Goal: Task Accomplishment & Management: Manage account settings

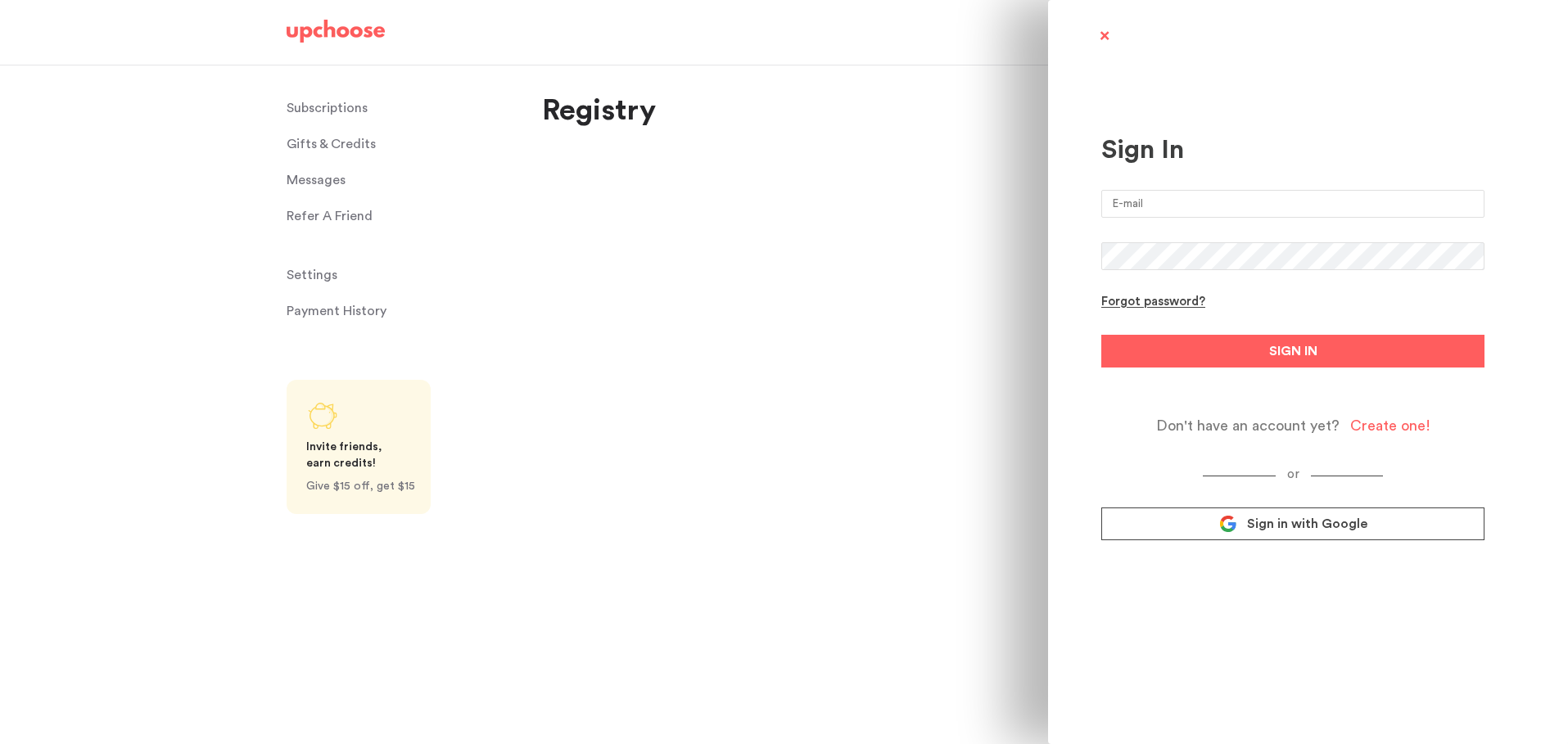
click at [674, 361] on div "Sign In Forgot password? SIGN IN Don't have an account yet? Create one! or Sign…" at bounding box center [784, 372] width 1568 height 744
click at [1185, 205] on input "email" at bounding box center [1293, 204] width 383 height 28
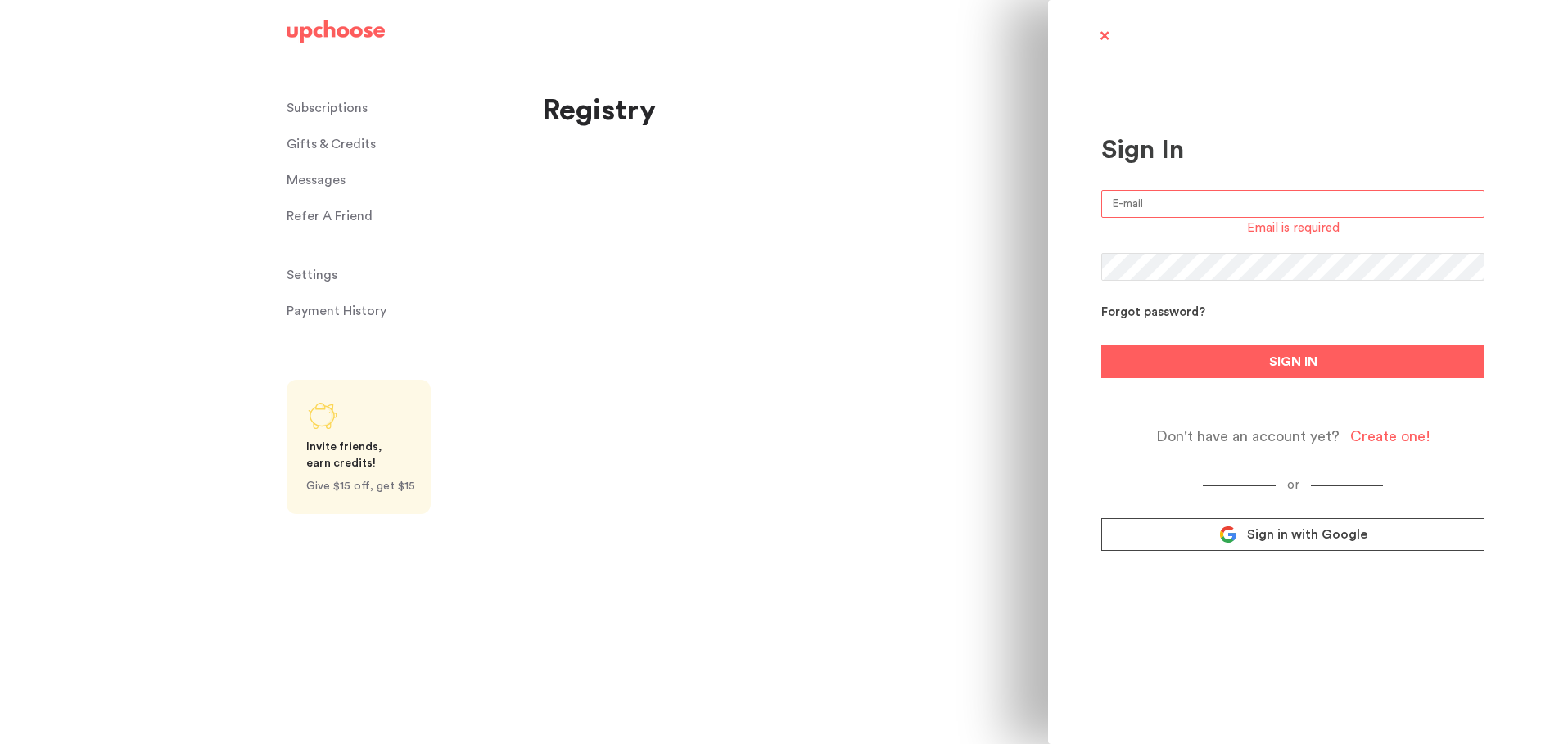
click at [1102, 345] on button "SIGN IN" at bounding box center [1293, 361] width 383 height 32
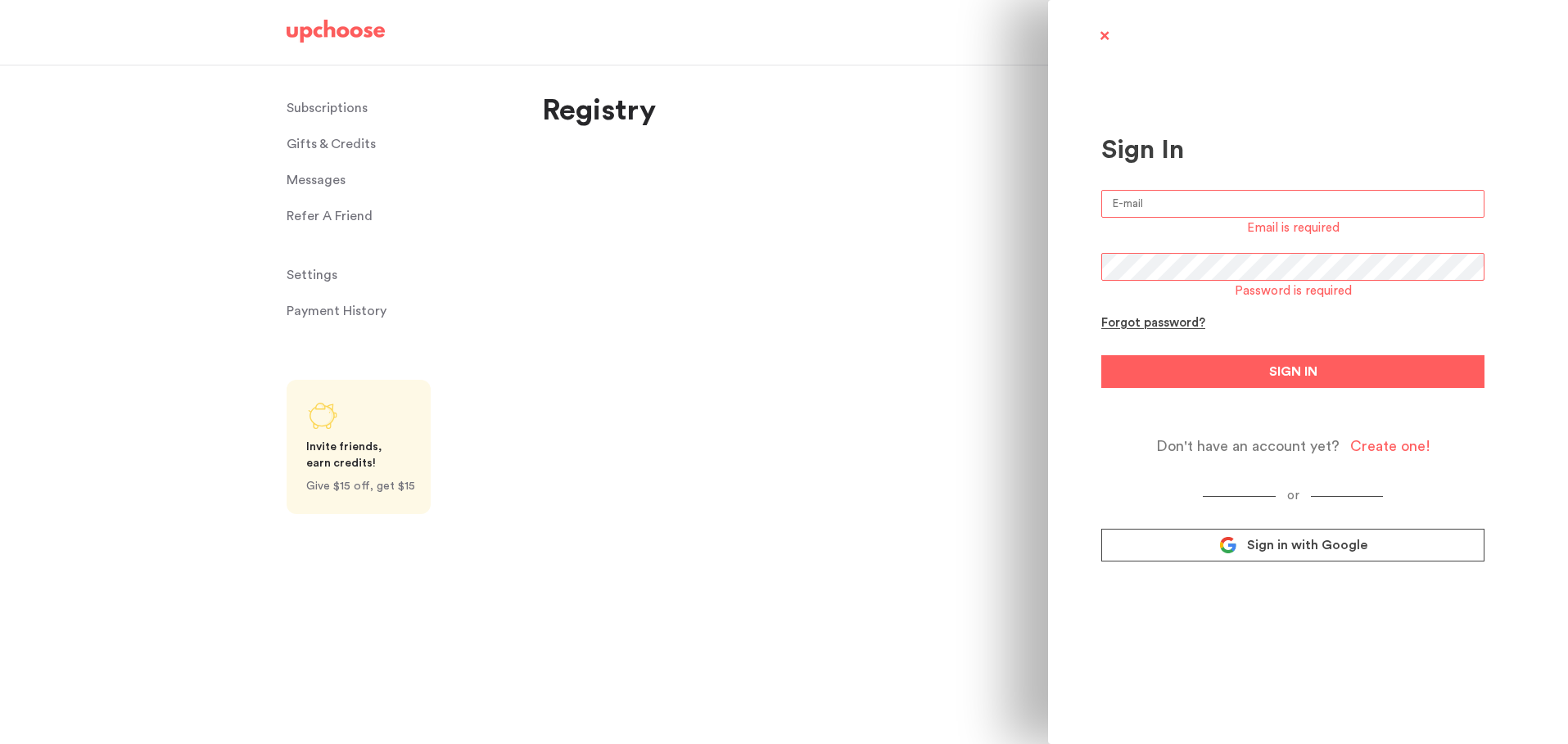
click at [1147, 204] on input "email" at bounding box center [1293, 204] width 383 height 28
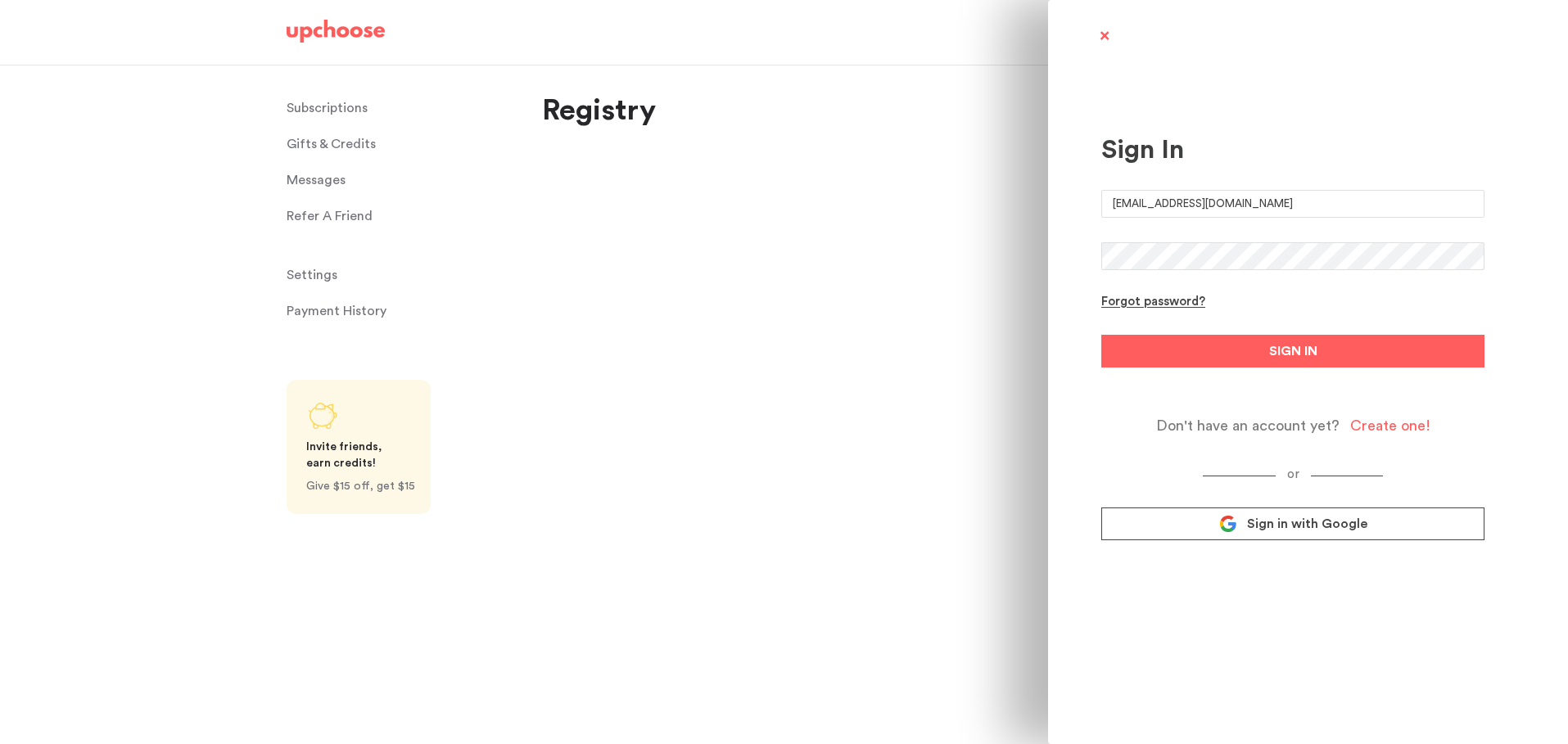
click at [1467, 308] on form "robinluyen@utsouthwestern.edu Forgot password? SIGN IN Don't have an account ye…" at bounding box center [1293, 312] width 383 height 245
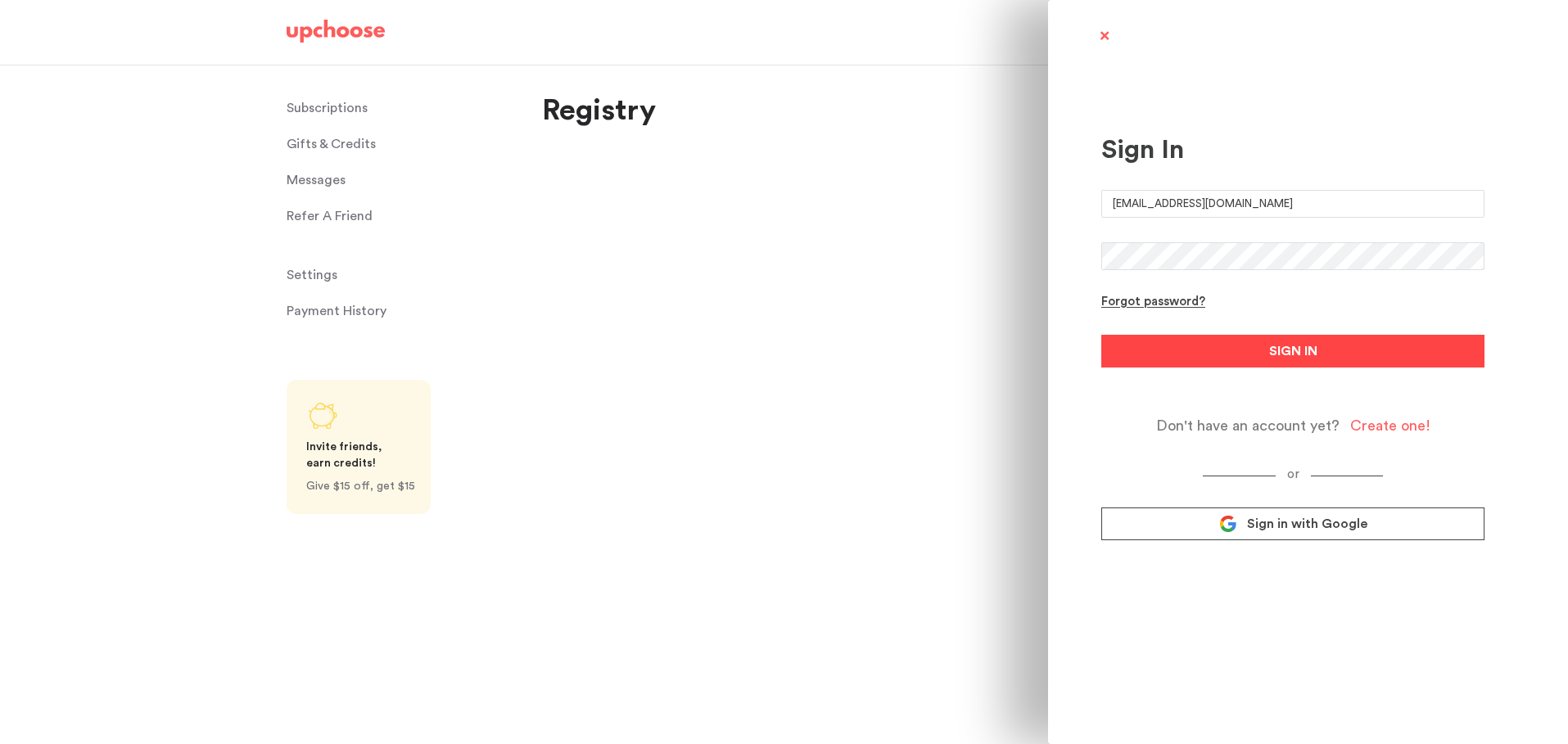
click at [1343, 365] on button "SIGN IN" at bounding box center [1293, 350] width 383 height 32
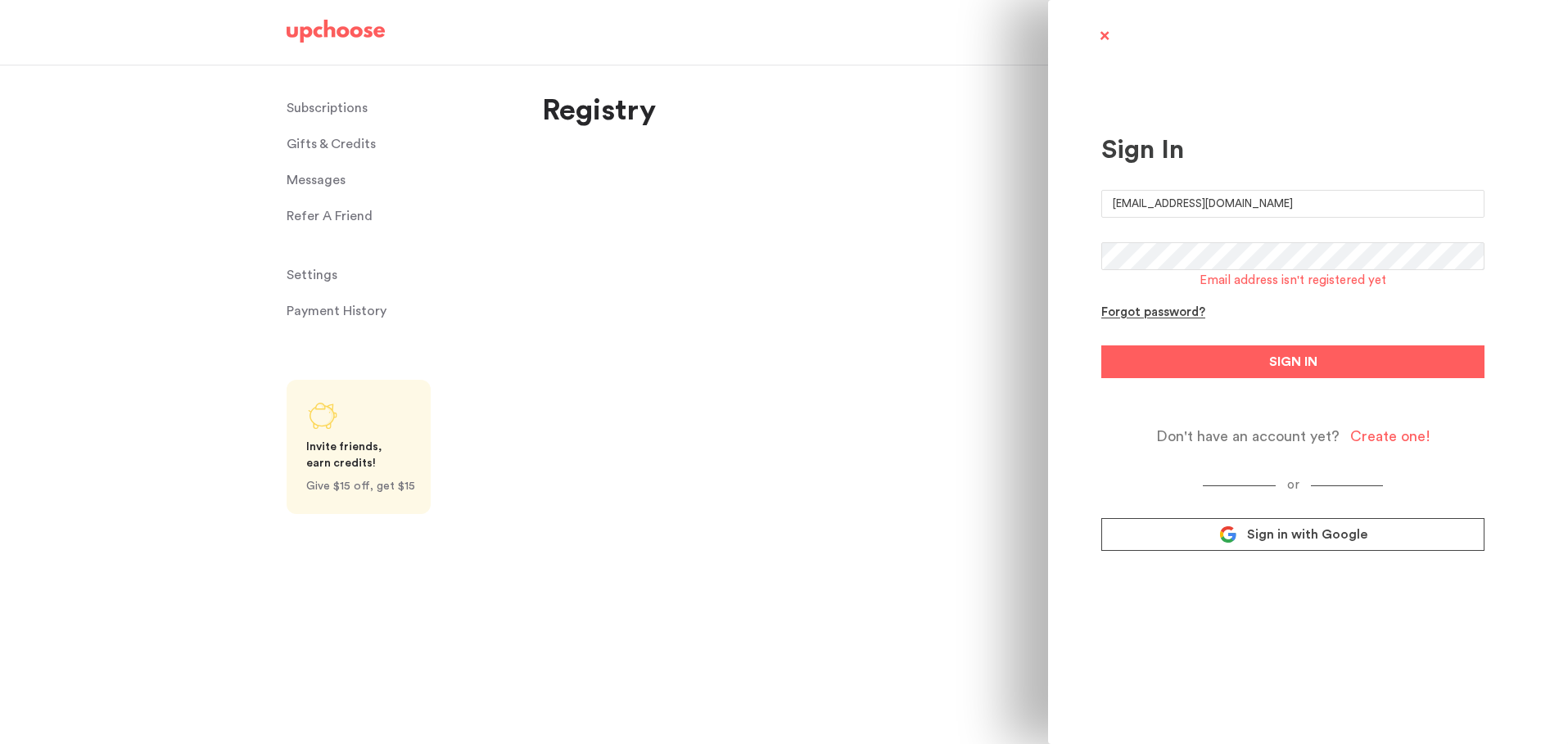
drag, startPoint x: 1280, startPoint y: 204, endPoint x: 1171, endPoint y: 193, distance: 109.6
click at [1171, 193] on input "robinluyen@utsouthwestern.edu" at bounding box center [1293, 204] width 383 height 28
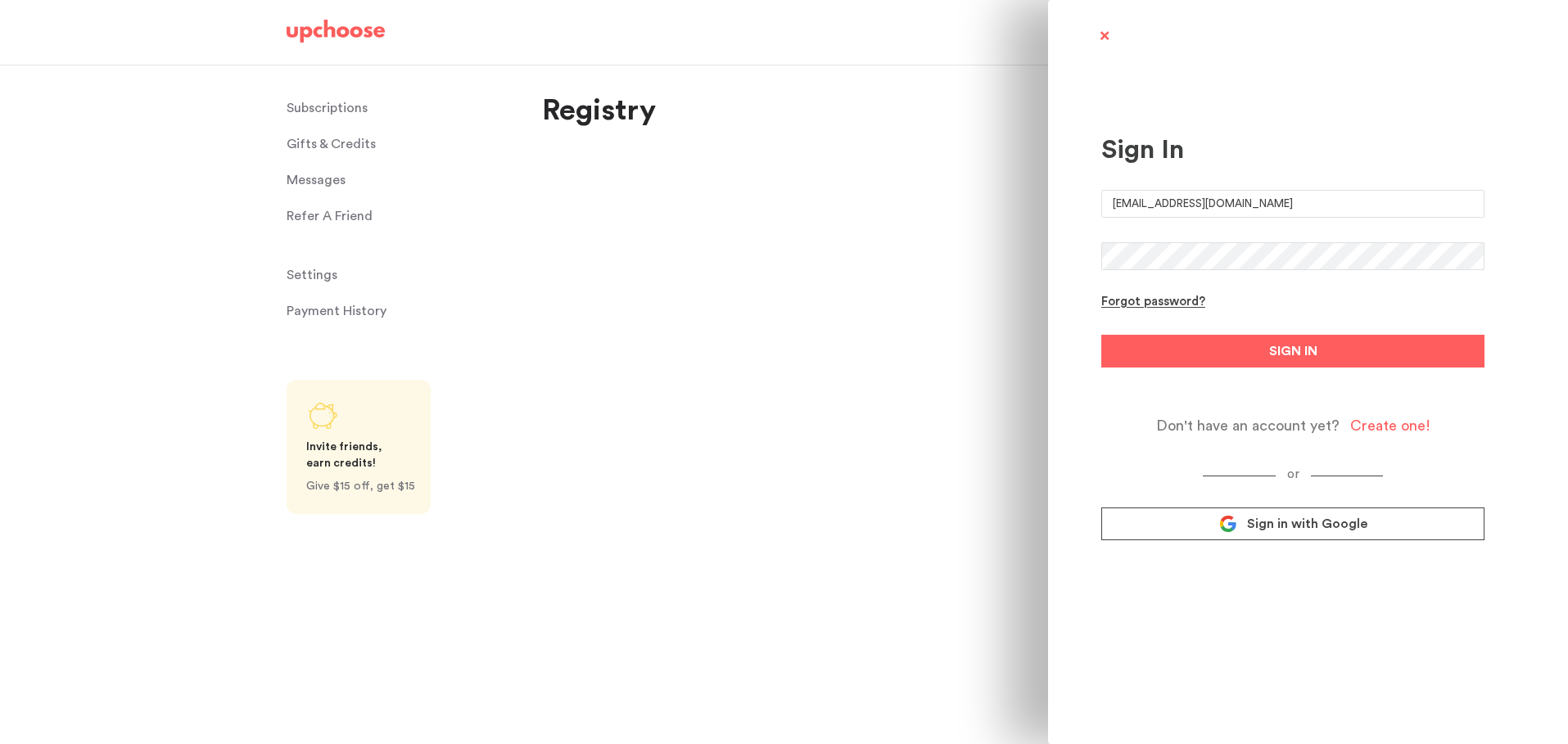
type input "robinluyen@gmail.com"
click at [1412, 303] on form "robinluyen@gmail.com Forgot password? SIGN IN Don't have an account yet? Create…" at bounding box center [1293, 312] width 383 height 245
click at [895, 238] on div "Sign In robinluyen@gmail.com Forgot password? SIGN IN Don't have an account yet…" at bounding box center [784, 372] width 1568 height 744
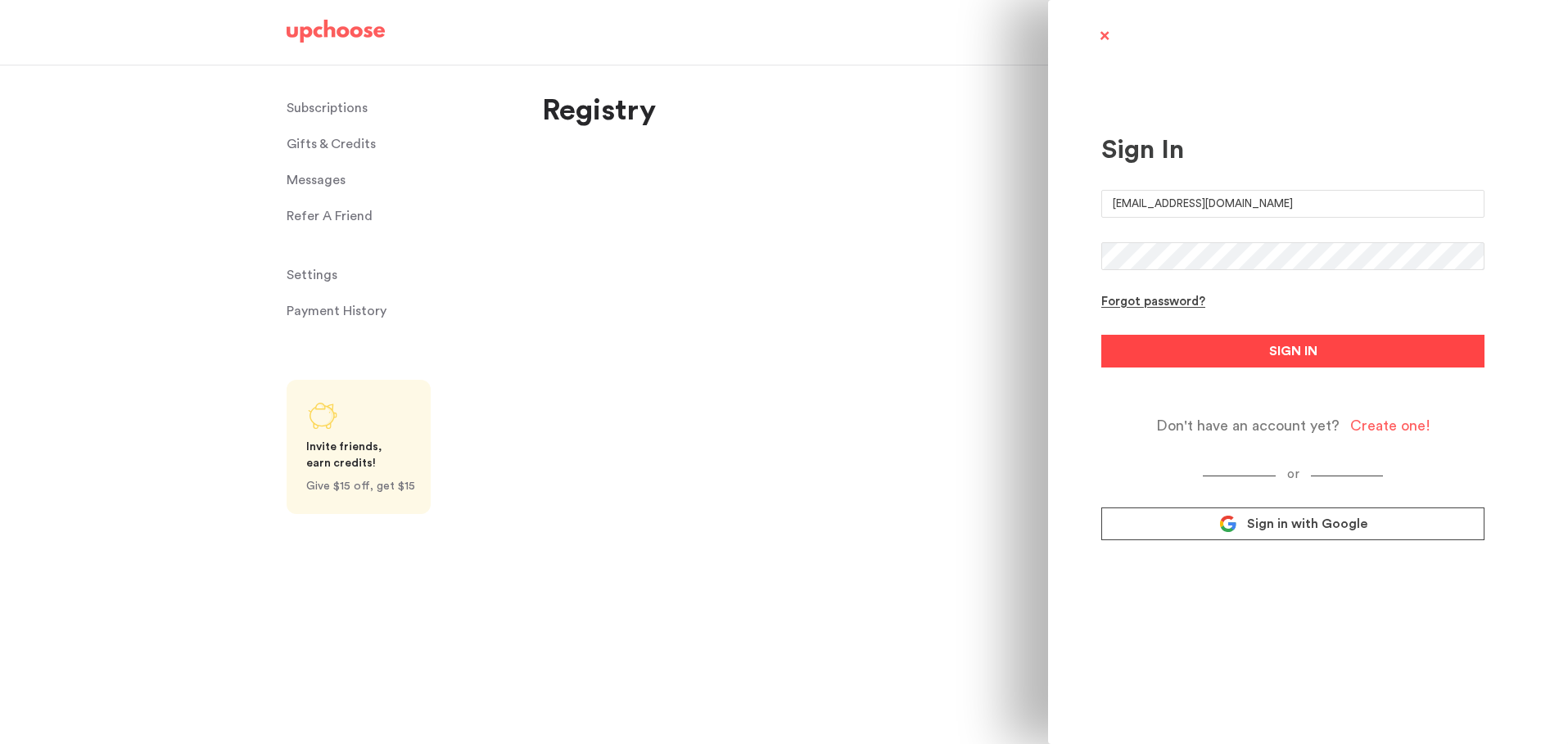
click at [1412, 362] on button "SIGN IN" at bounding box center [1293, 350] width 383 height 32
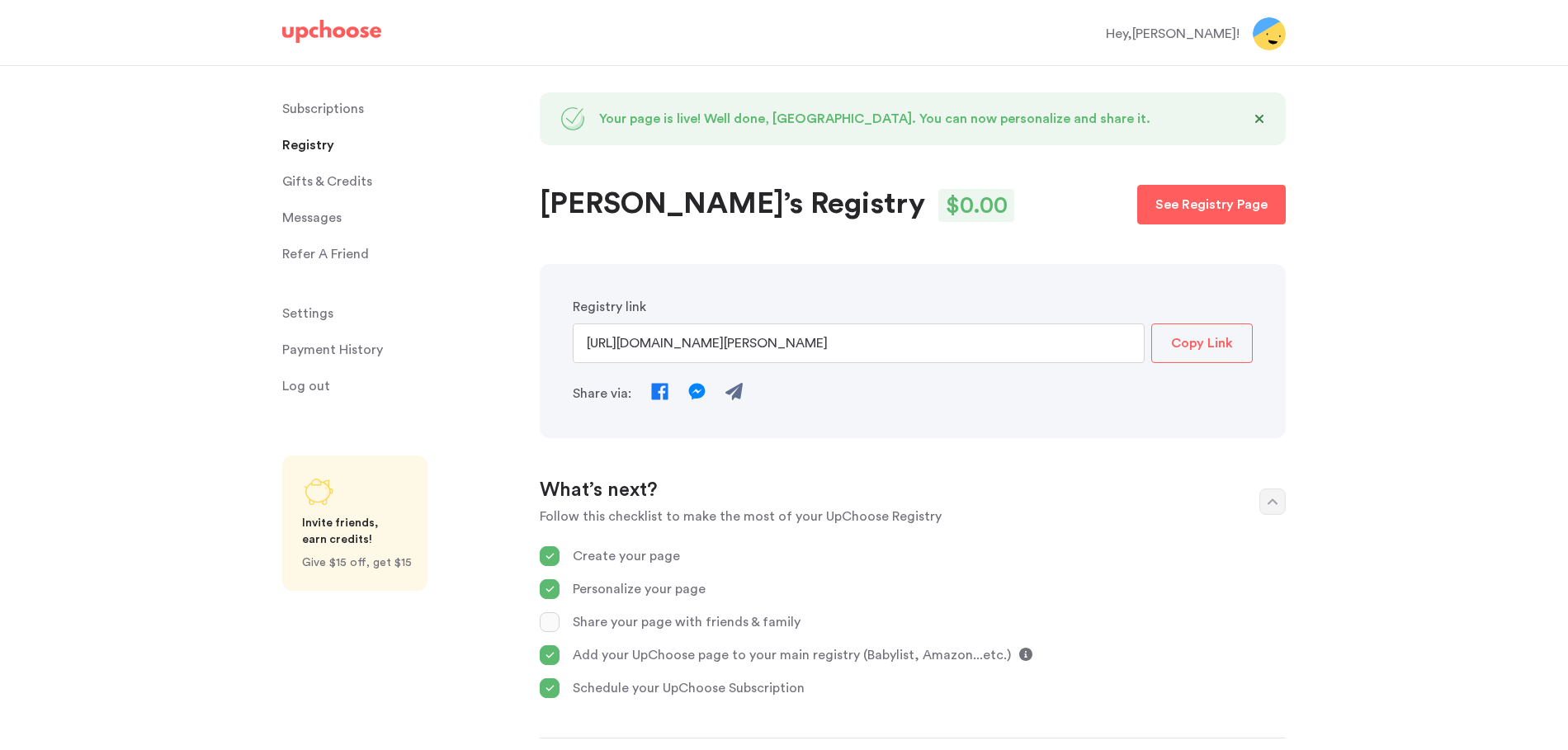
select select "49"
click at [351, 352] on p "Payment History" at bounding box center [332, 349] width 100 height 33
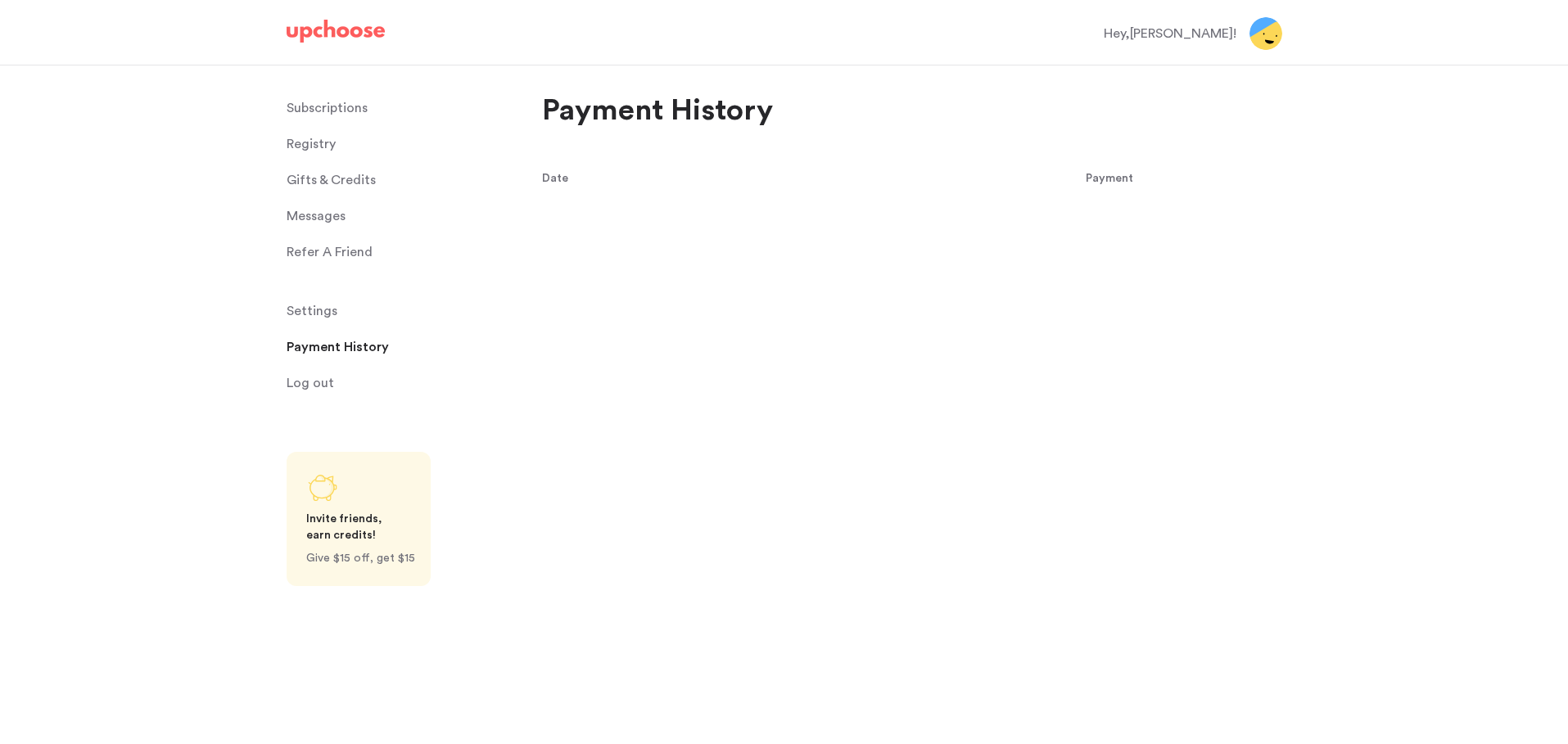
click at [318, 137] on span "Registry" at bounding box center [310, 144] width 49 height 32
click at [328, 104] on p "Subscriptions" at bounding box center [327, 107] width 81 height 32
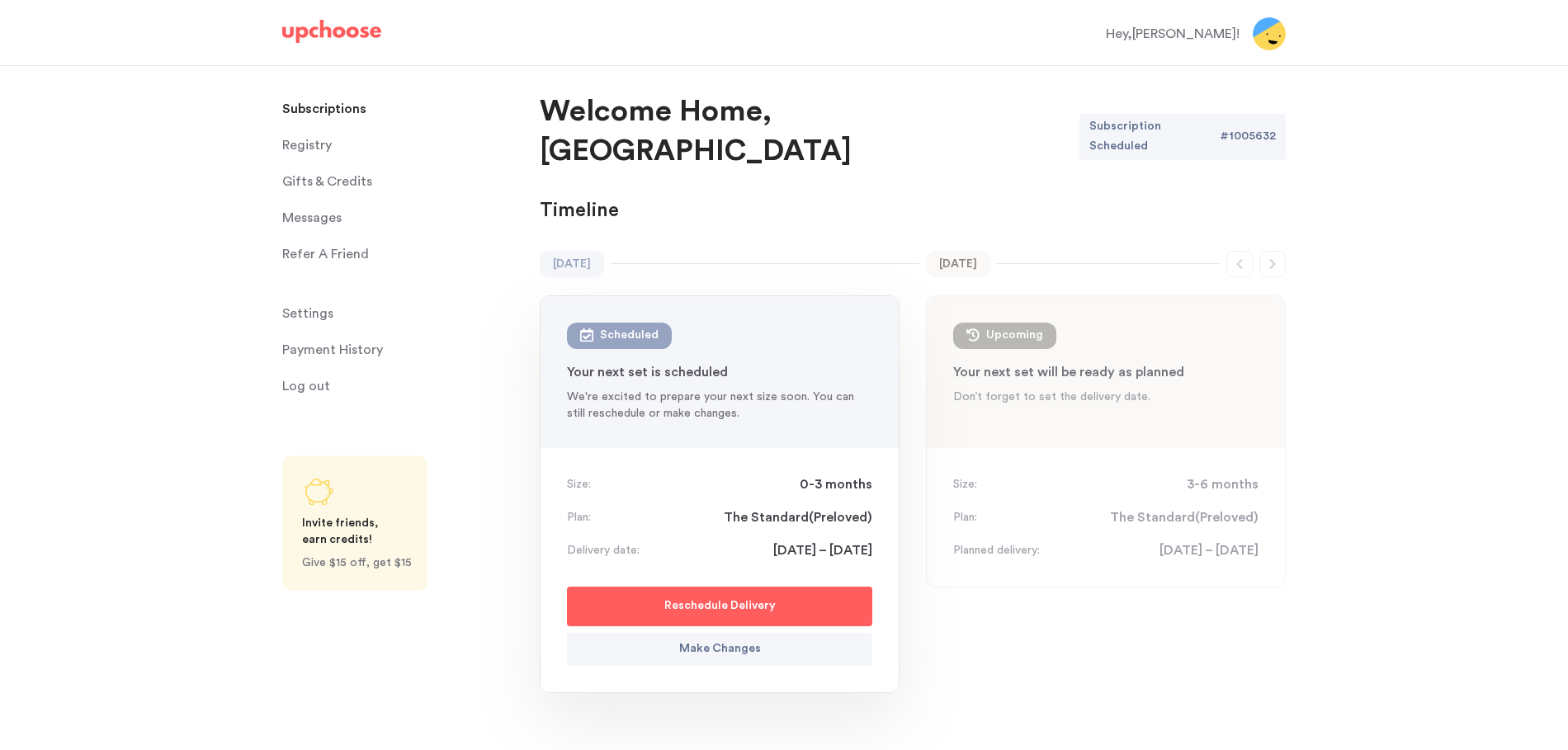
click at [331, 105] on p "Subscriptions" at bounding box center [324, 108] width 85 height 33
click at [698, 640] on p "Make Changes" at bounding box center [720, 650] width 82 height 20
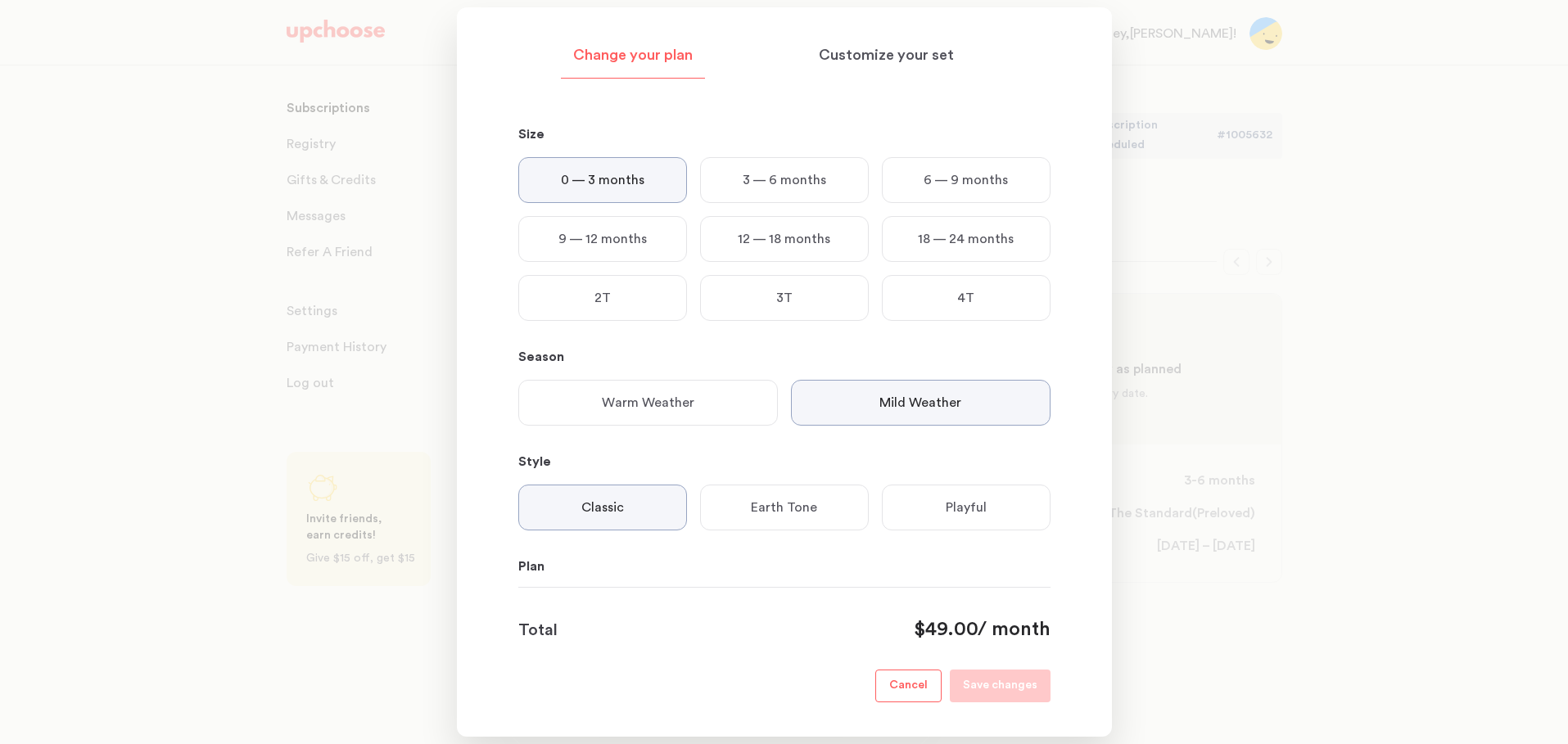
click at [808, 188] on p "3 — 6 months" at bounding box center [784, 180] width 84 height 20
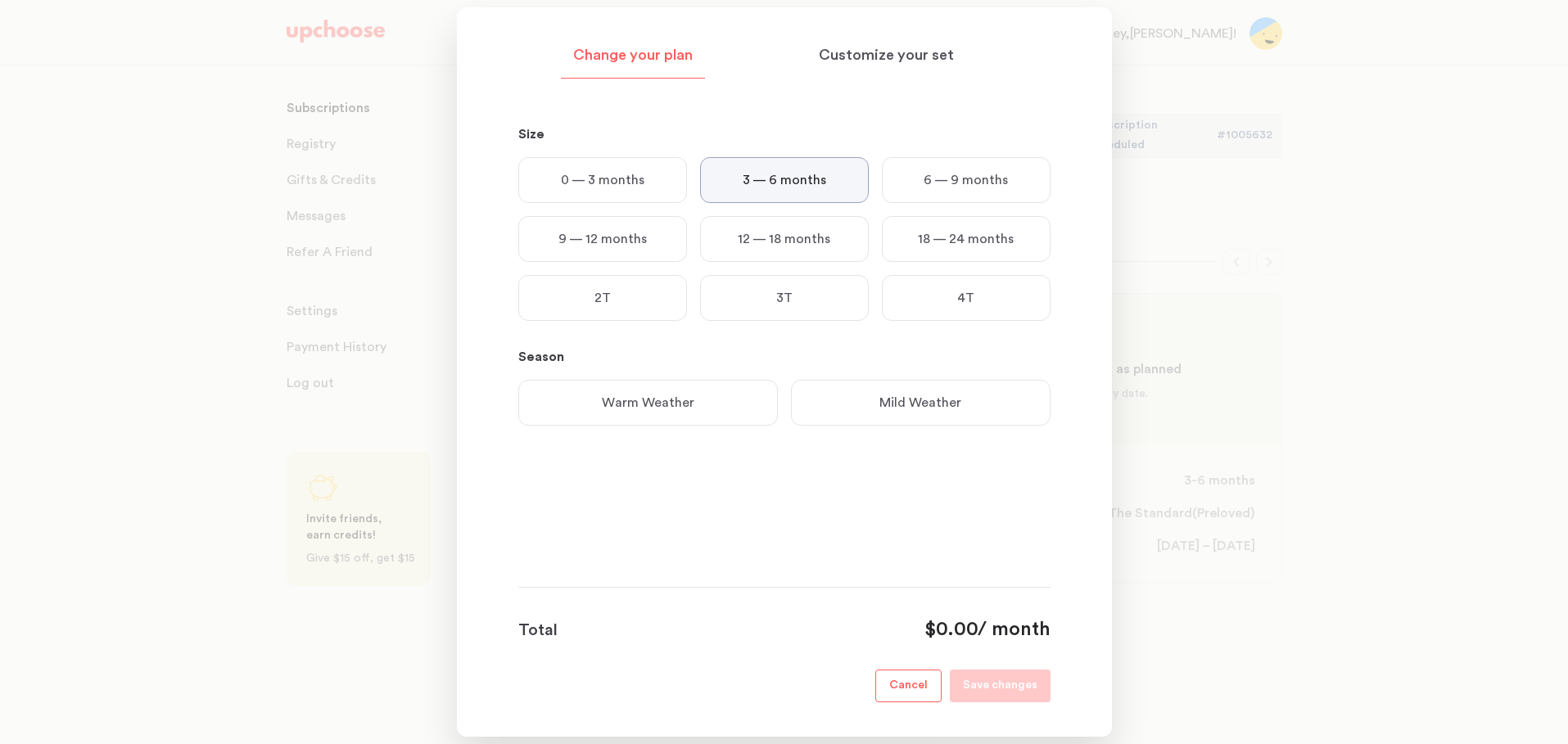
click at [896, 404] on p "Mild Weather" at bounding box center [920, 403] width 82 height 20
click at [818, 508] on div "Earth Tone" at bounding box center [784, 507] width 169 height 46
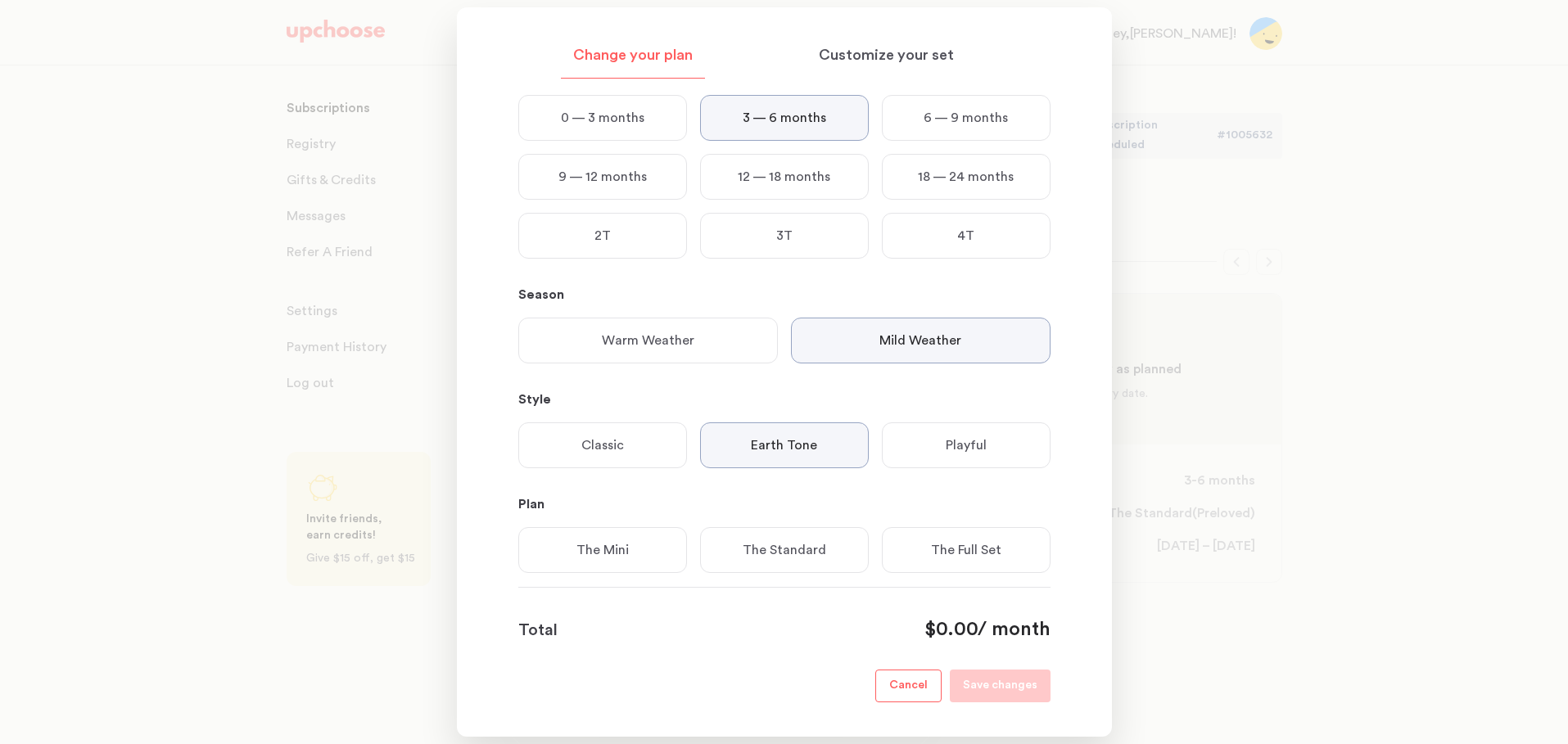
scroll to position [95, 0]
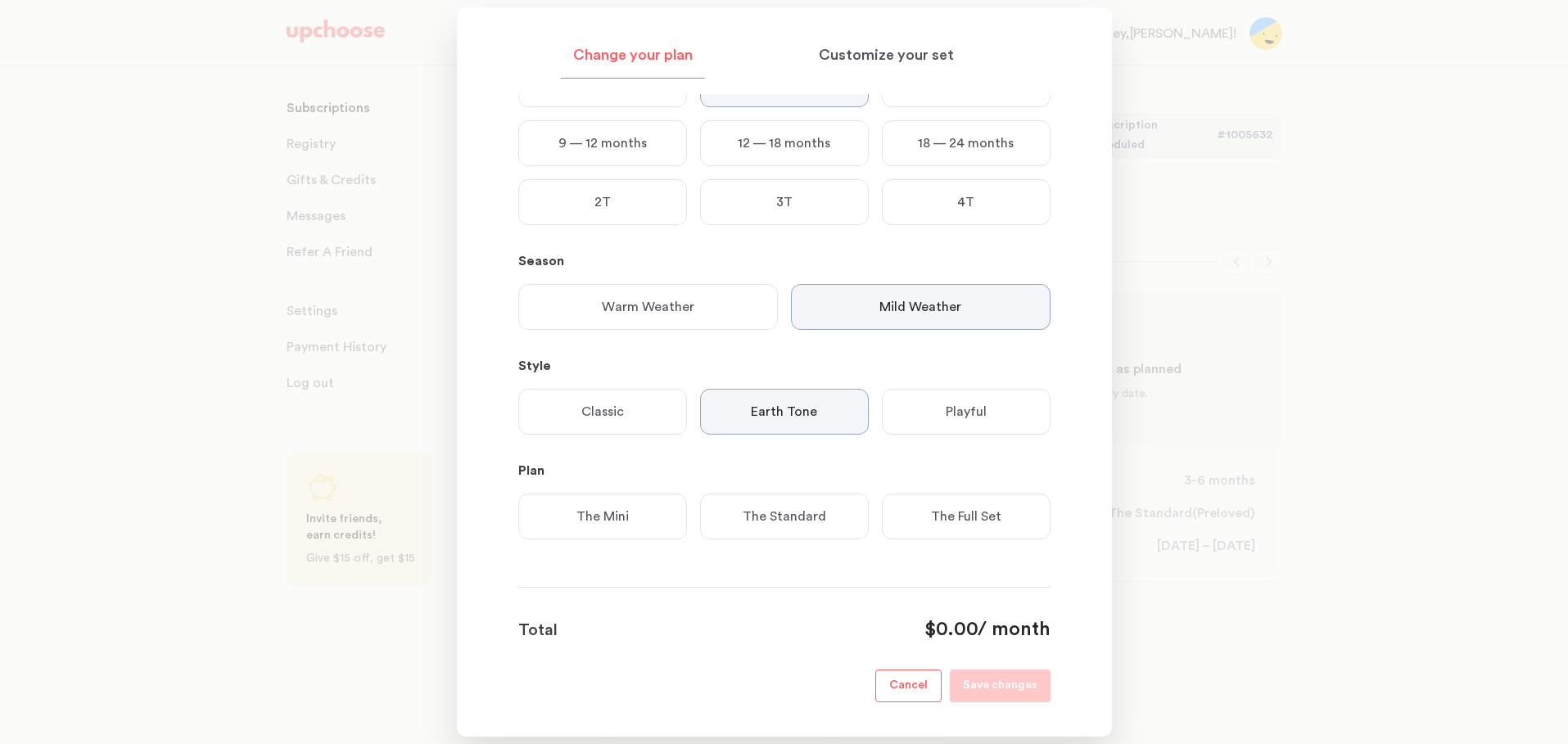
click at [1022, 708] on section "Change your plan Customize your set Size 0 — 3 months 3 — 6 months 6 — 9 months…" at bounding box center [784, 372] width 655 height 730
click at [813, 521] on p "The Standard" at bounding box center [784, 516] width 84 height 20
click at [608, 516] on p "The Mini" at bounding box center [602, 516] width 52 height 20
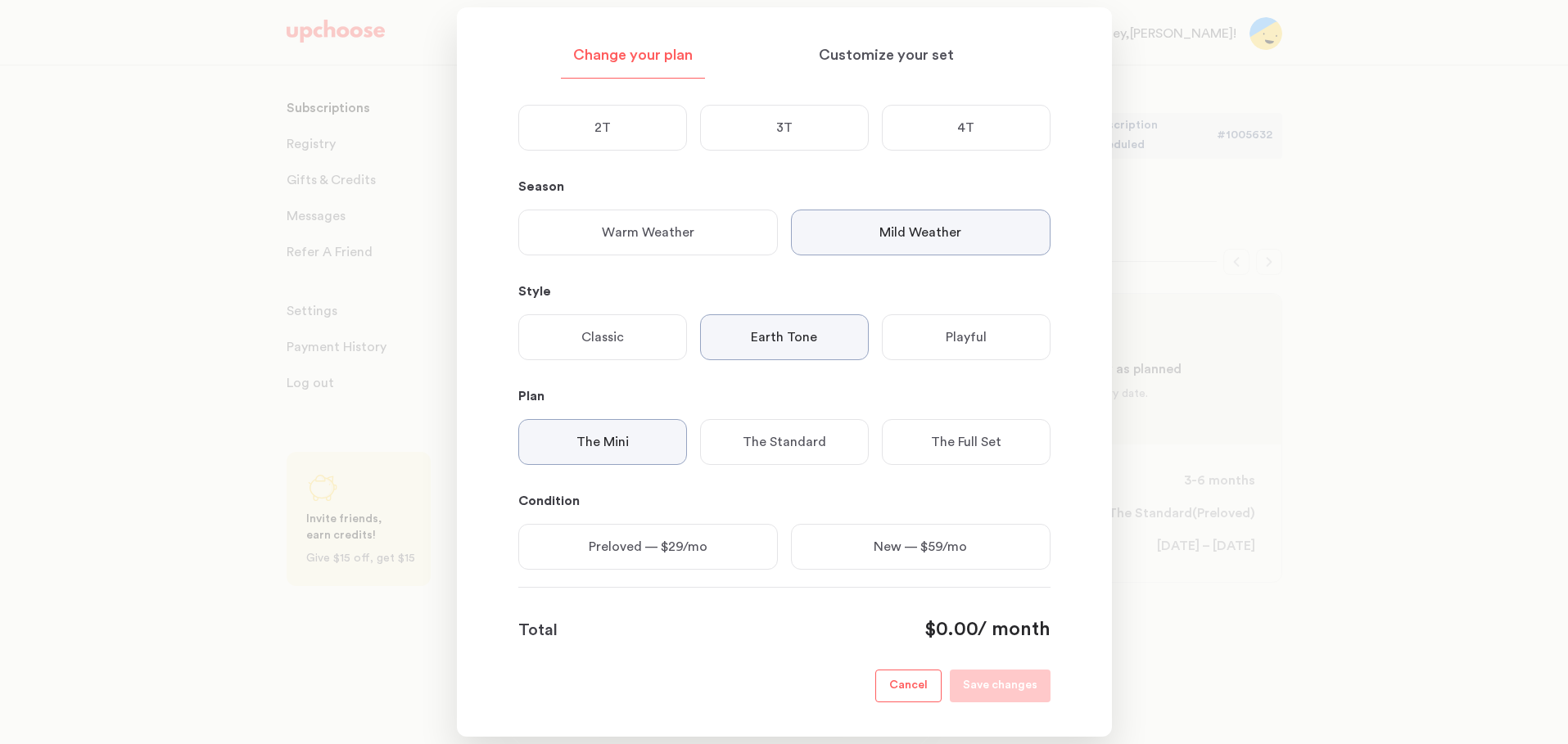
scroll to position [201, 0]
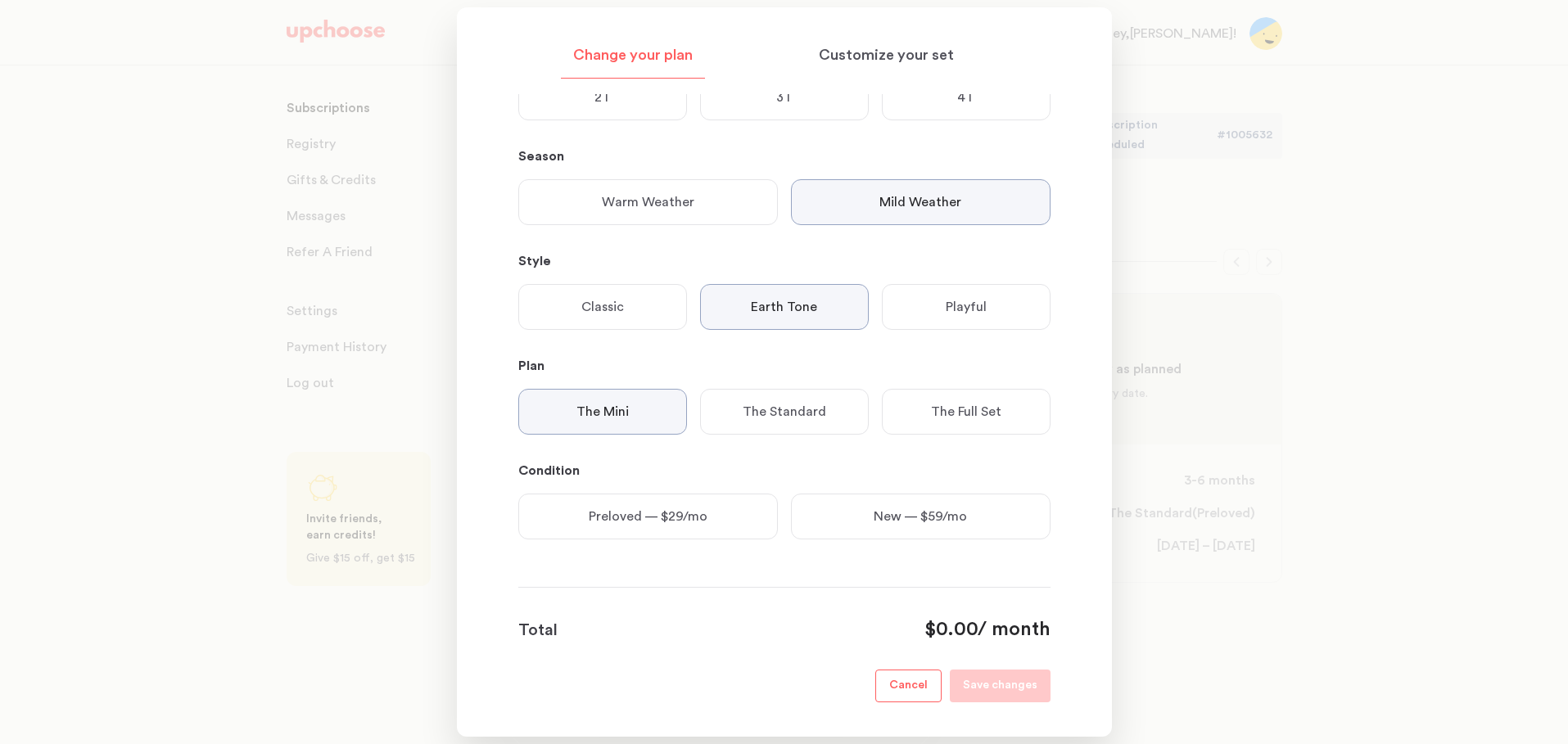
click at [796, 402] on p "The Standard" at bounding box center [784, 412] width 84 height 20
click at [624, 422] on p "The Mini" at bounding box center [602, 412] width 52 height 20
click at [678, 518] on p "Preloved — $29/mo" at bounding box center [647, 516] width 119 height 20
click at [989, 685] on p "Save changes" at bounding box center [1000, 687] width 75 height 20
click at [1261, 492] on div at bounding box center [784, 372] width 1568 height 744
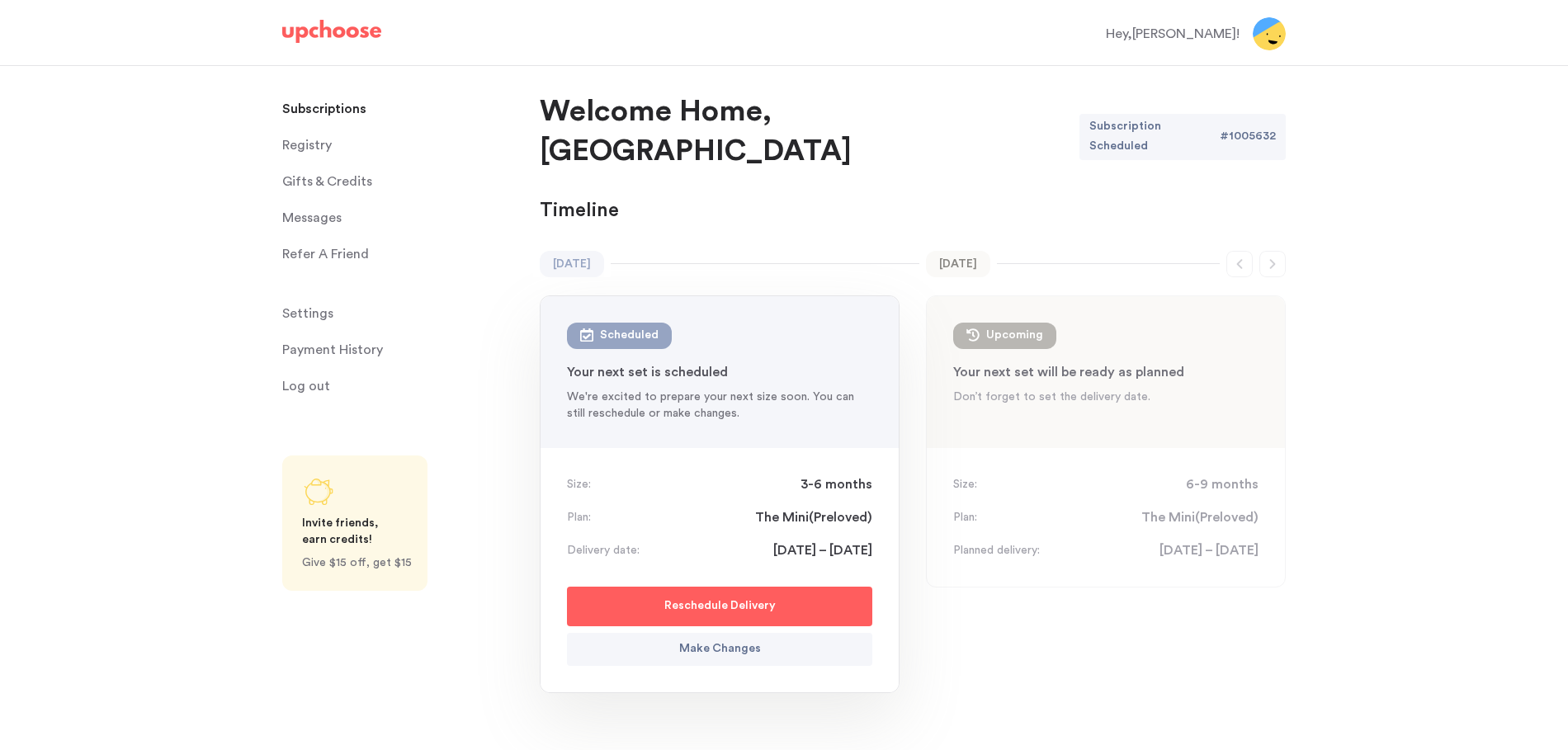
click at [707, 597] on p "Reschedule Delivery" at bounding box center [720, 607] width 111 height 20
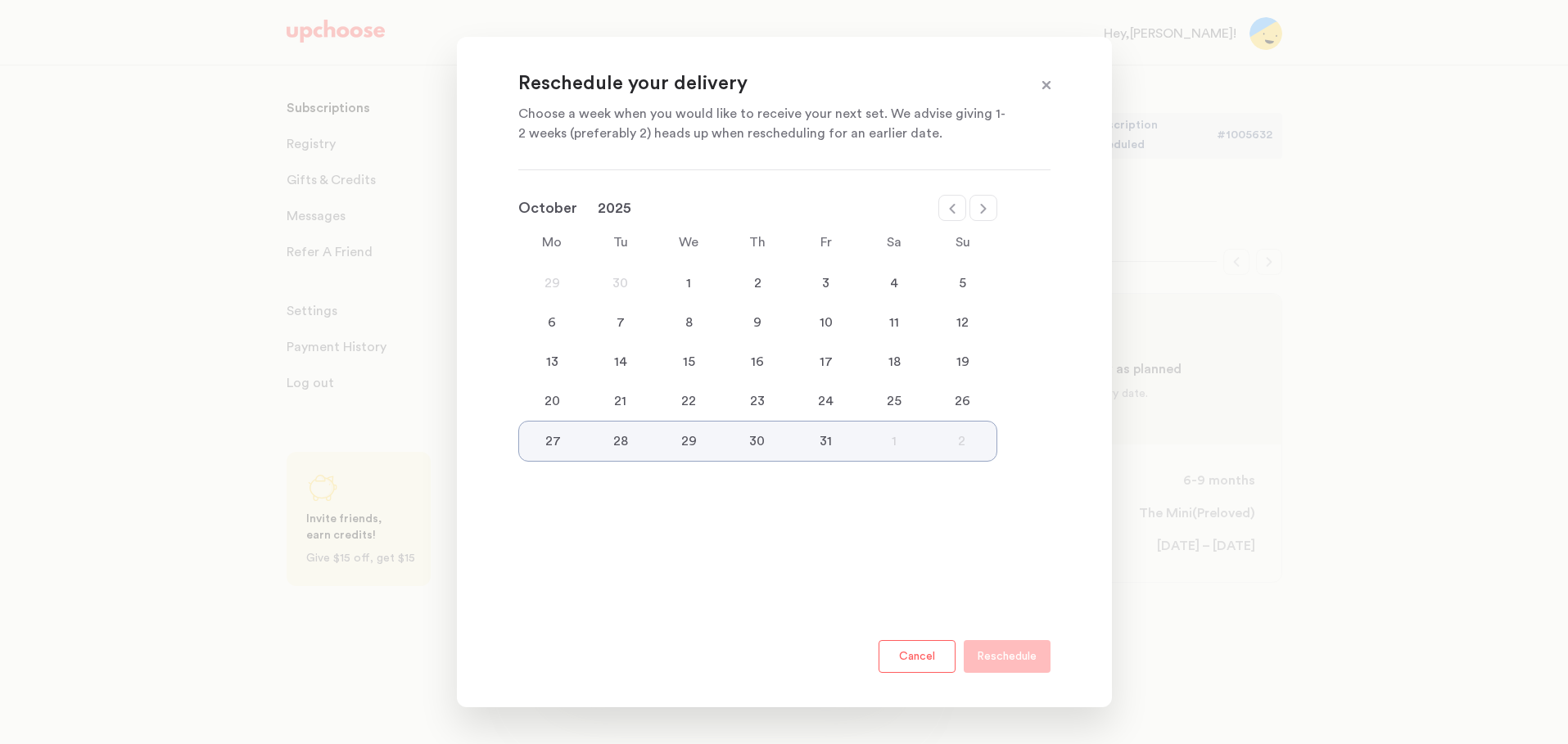
click at [986, 223] on div "January February March April May June July August September October November De…" at bounding box center [757, 329] width 479 height 267
click at [985, 209] on icon at bounding box center [983, 209] width 6 height 10
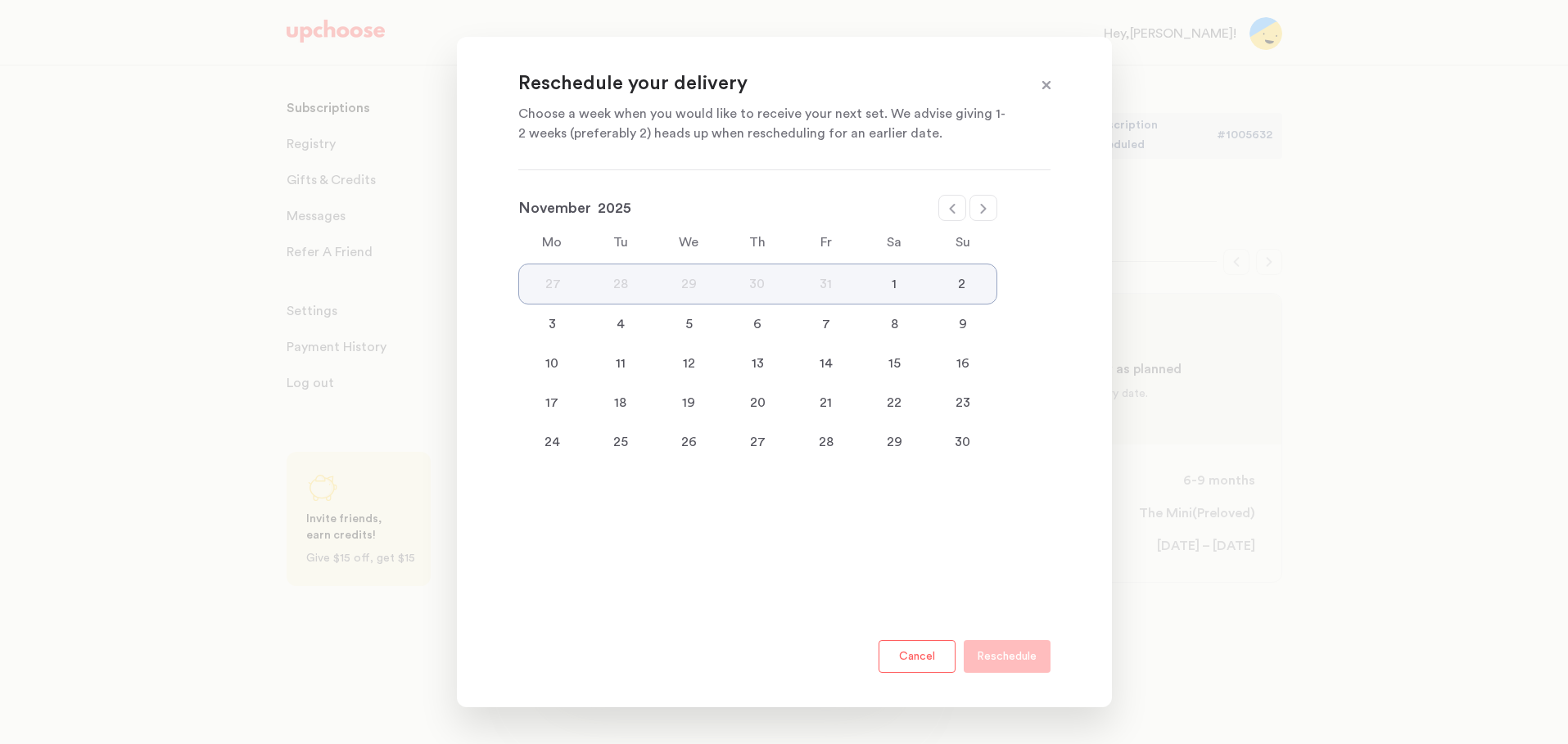
click at [985, 209] on icon at bounding box center [983, 209] width 6 height 10
select select "December"
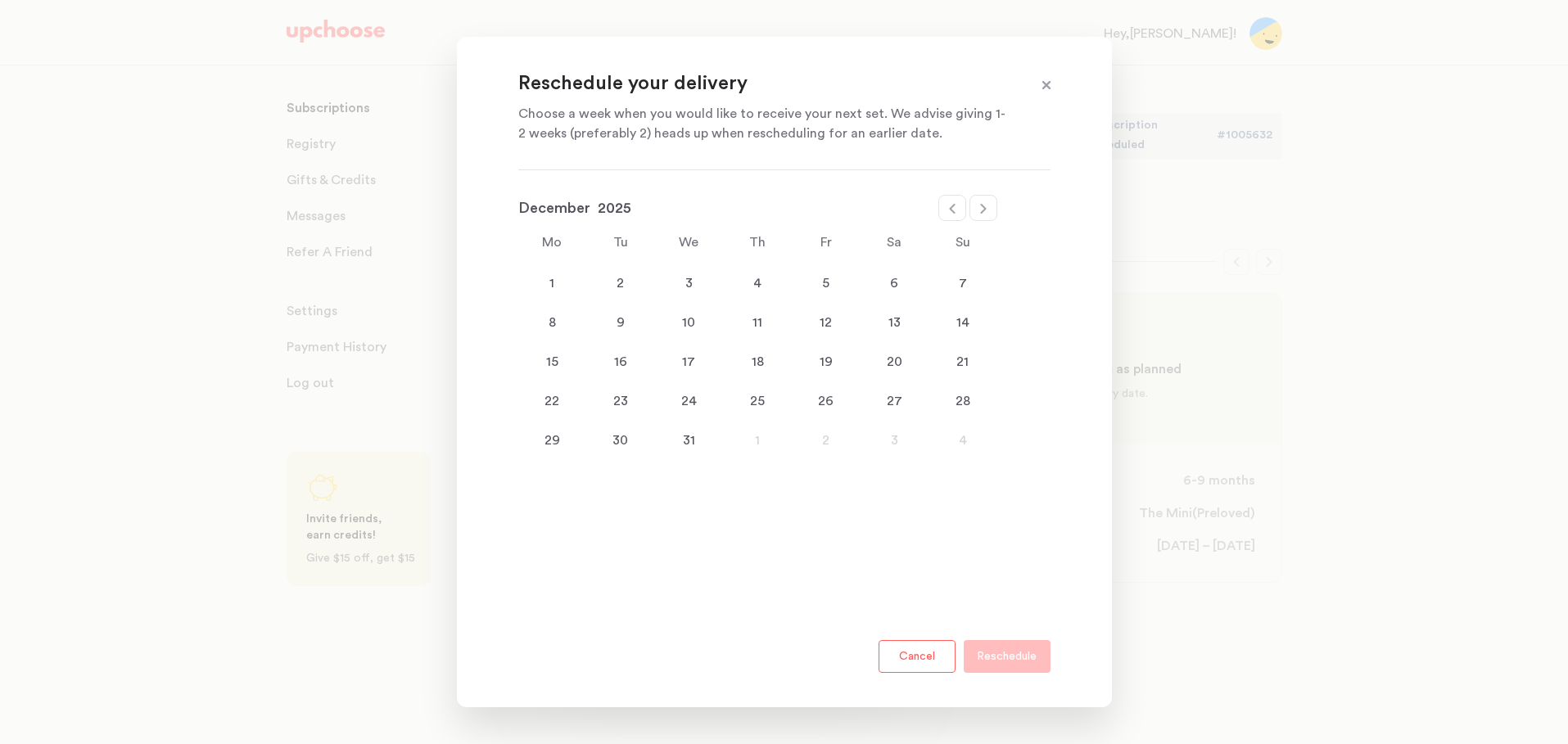
click at [550, 277] on div "1" at bounding box center [552, 283] width 69 height 20
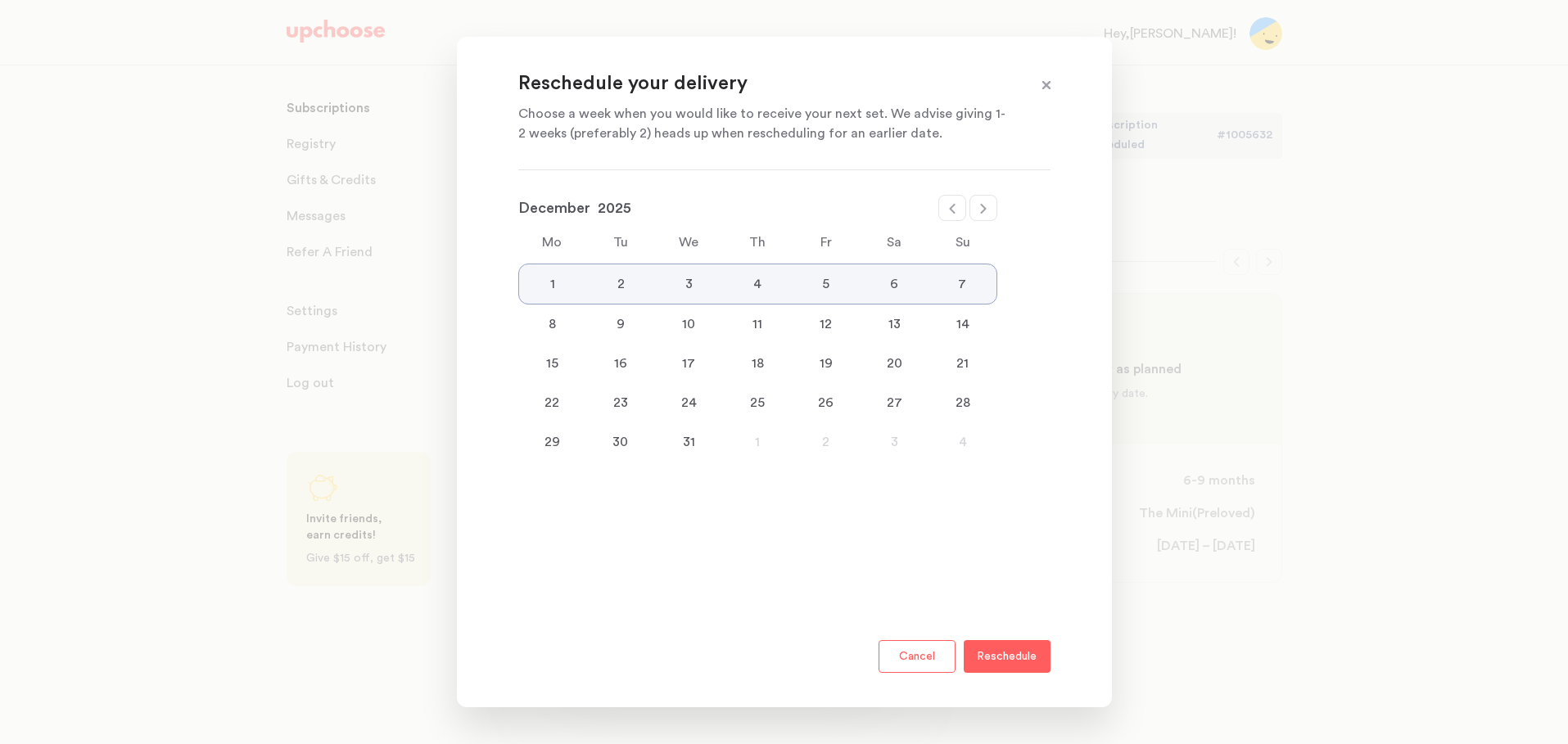
click at [1032, 662] on p "Reschedule" at bounding box center [1007, 657] width 60 height 20
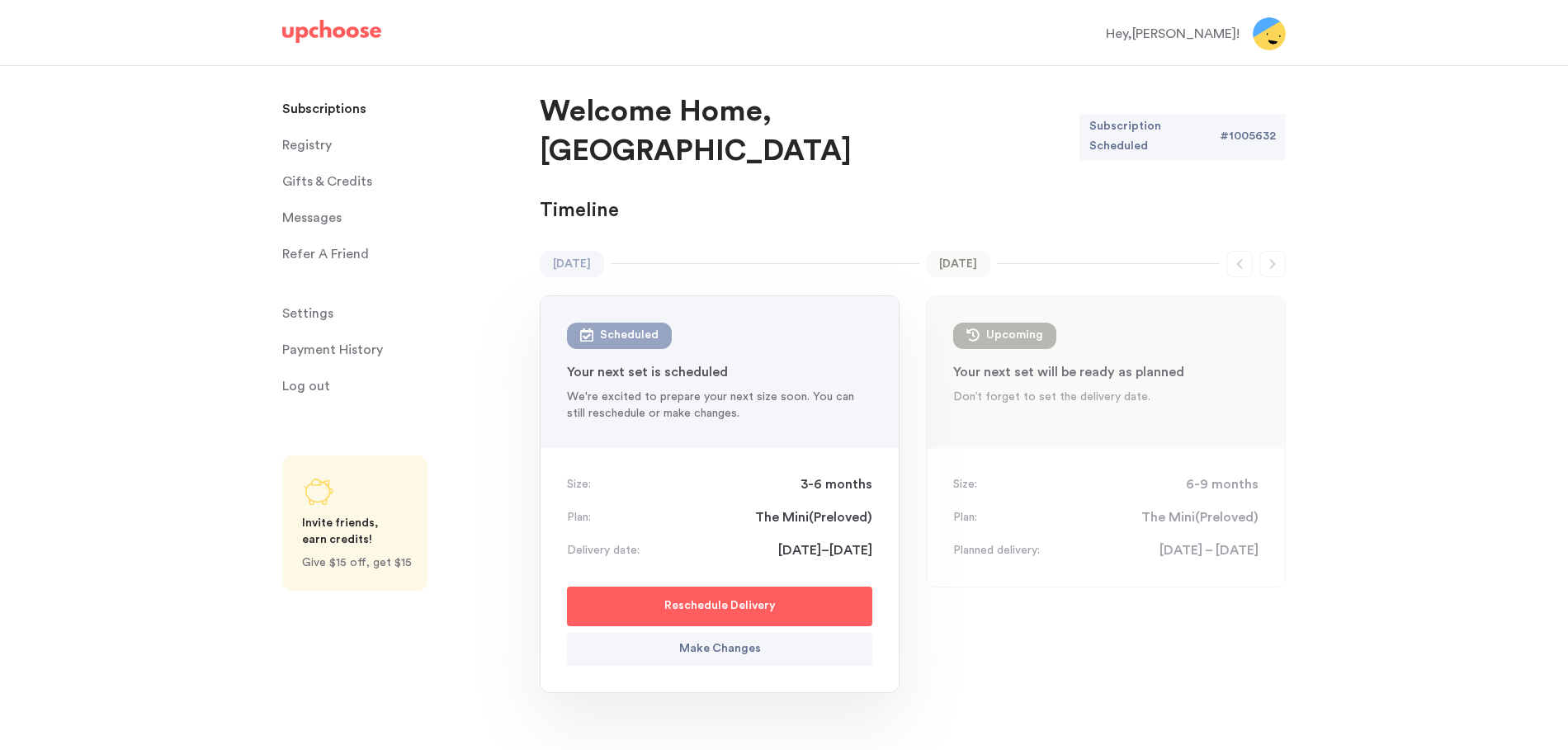
click at [986, 693] on div "February 2026 Feb 2026 Upcoming : 6-9 mon Your next set will be ready as planne…" at bounding box center [1106, 506] width 360 height 509
click at [1231, 475] on span "6-9 months" at bounding box center [1222, 485] width 73 height 20
click at [1160, 541] on span "23 February – 1 March" at bounding box center [1209, 551] width 99 height 20
click at [1022, 574] on div "February 2026 Feb 2026 Upcoming : 6-9 mon Your next set will be ready as planne…" at bounding box center [1106, 506] width 360 height 509
click at [479, 619] on div "Subscriptions Subscriptions Registry Registry Gifts & Credits Gifts & Credits M…" at bounding box center [269, 378] width 540 height 624
